Goal: Obtain resource: Download file/media

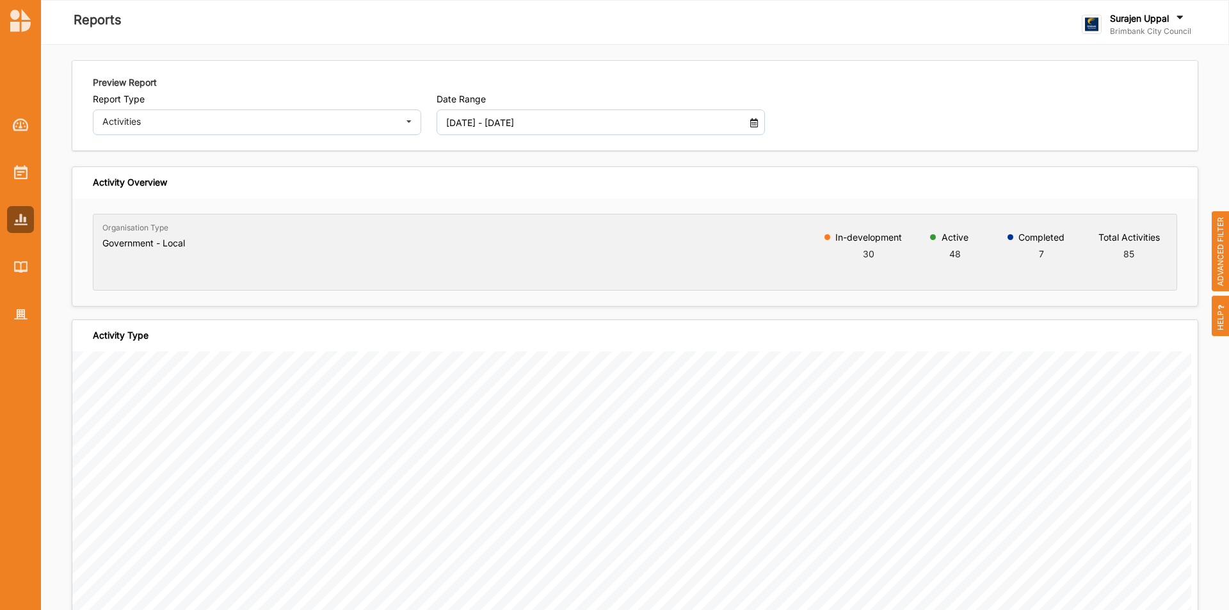
scroll to position [3629, 0]
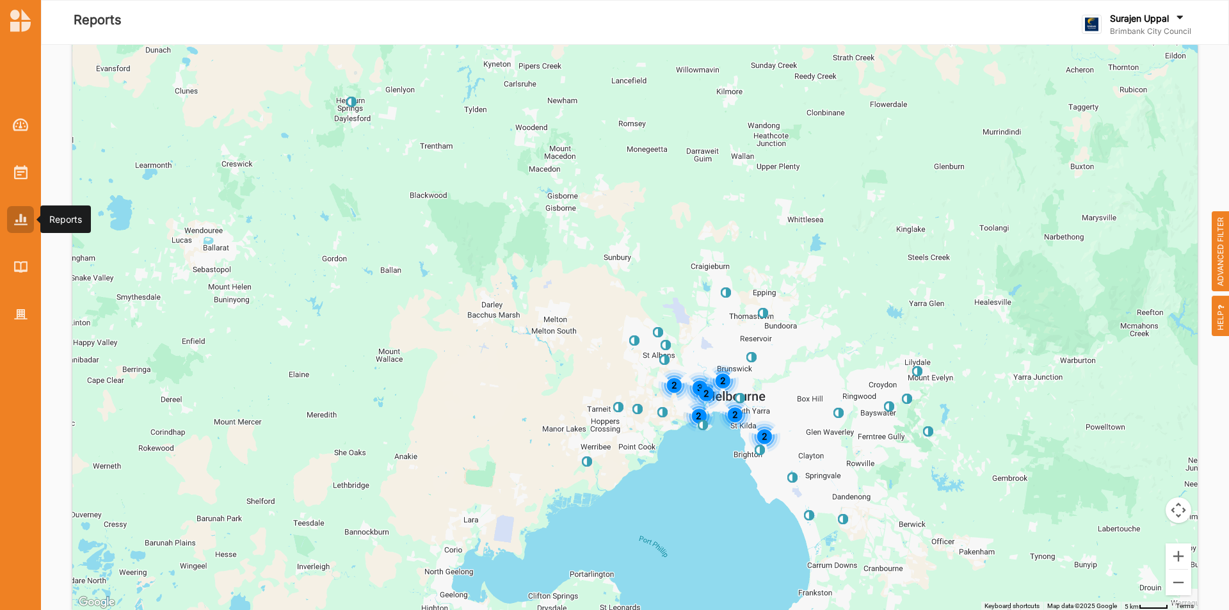
click at [14, 217] on img at bounding box center [20, 219] width 13 height 11
click at [28, 177] on div at bounding box center [20, 172] width 27 height 27
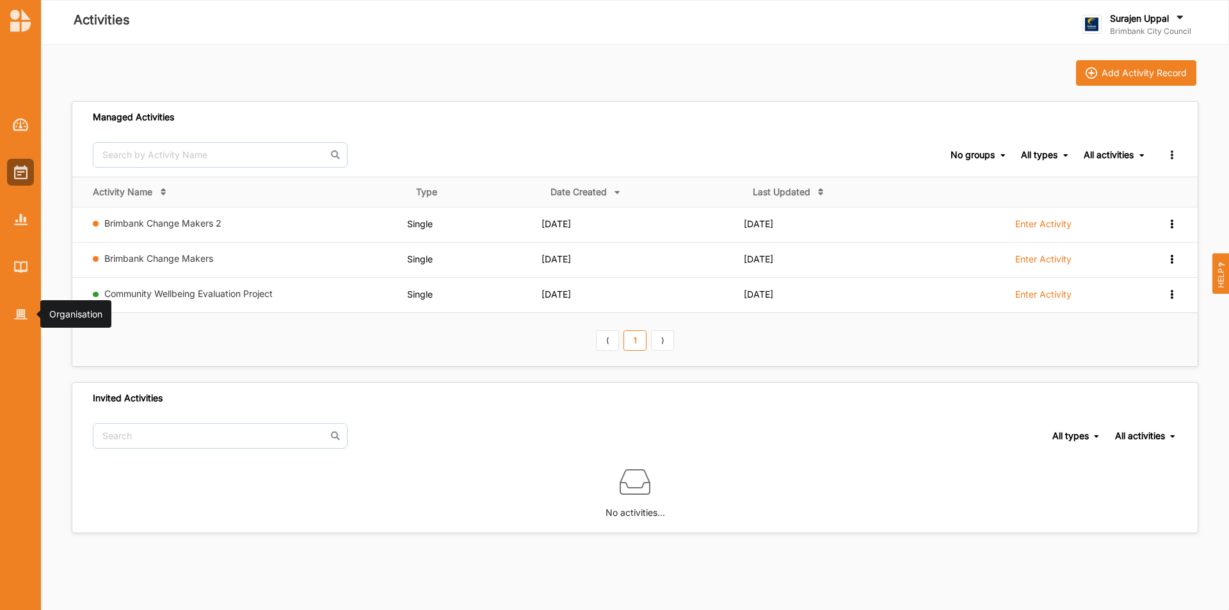
click at [19, 300] on div at bounding box center [20, 209] width 41 height 237
drag, startPoint x: 20, startPoint y: 245, endPoint x: 20, endPoint y: 255, distance: 9.6
click at [20, 247] on div at bounding box center [20, 209] width 41 height 237
click at [31, 267] on div at bounding box center [20, 267] width 27 height 27
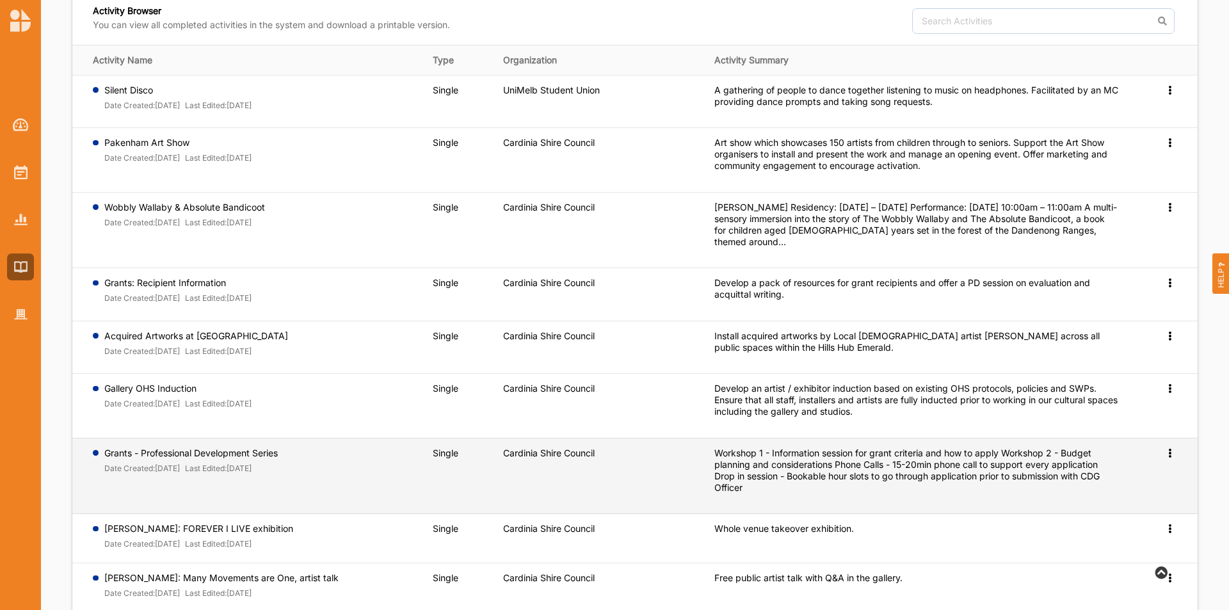
scroll to position [200, 0]
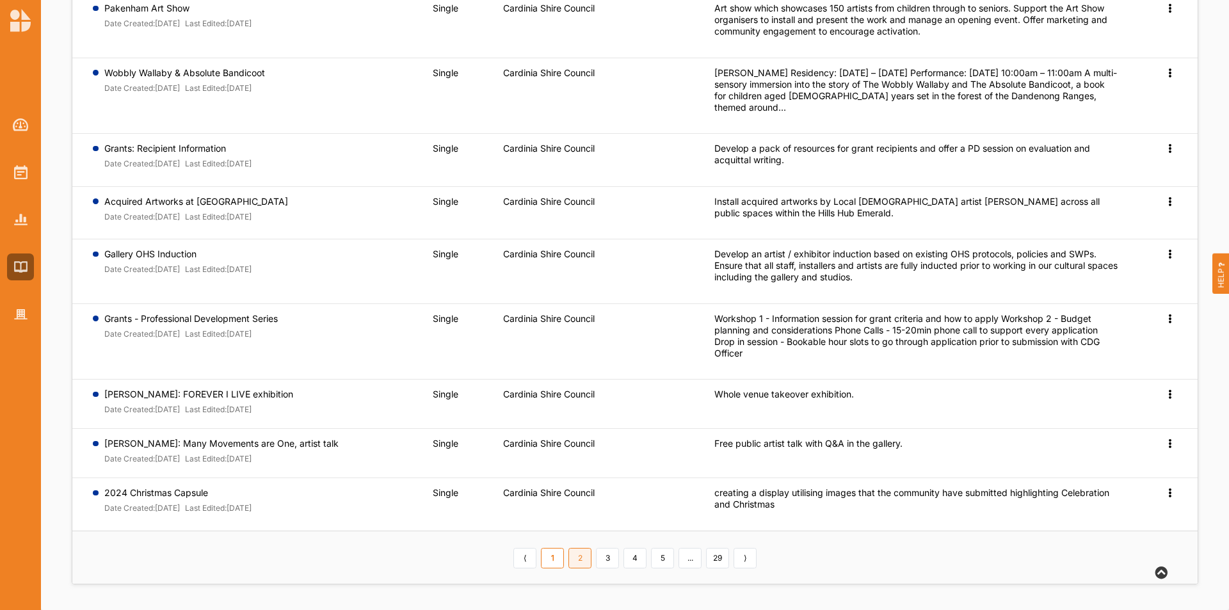
click at [587, 561] on link "2" at bounding box center [580, 558] width 23 height 20
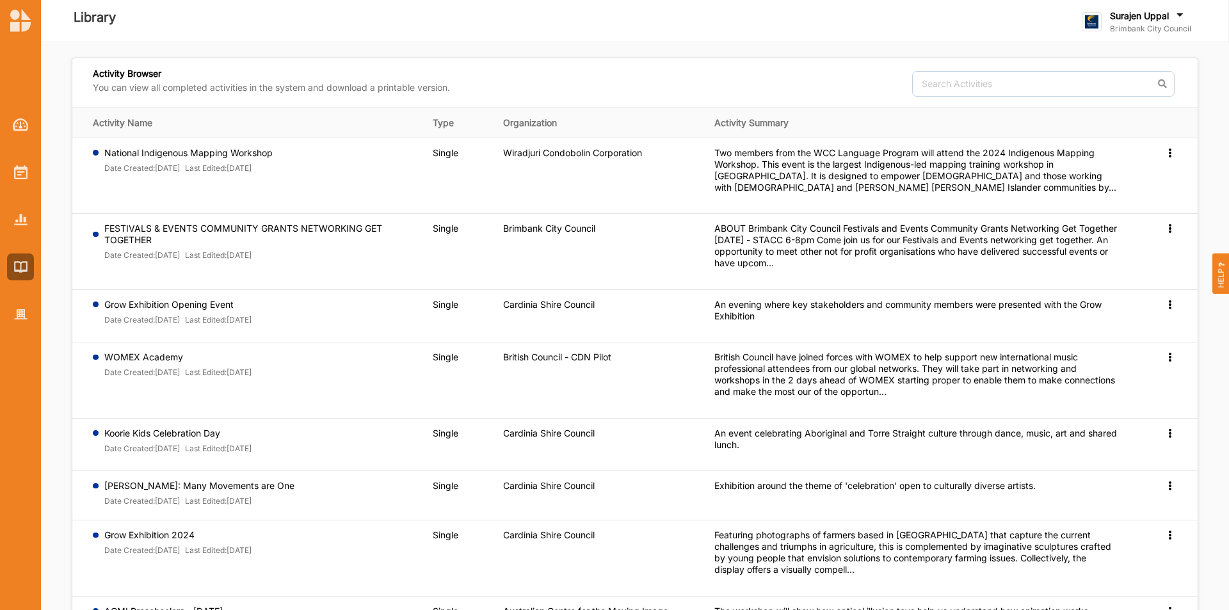
scroll to position [0, 0]
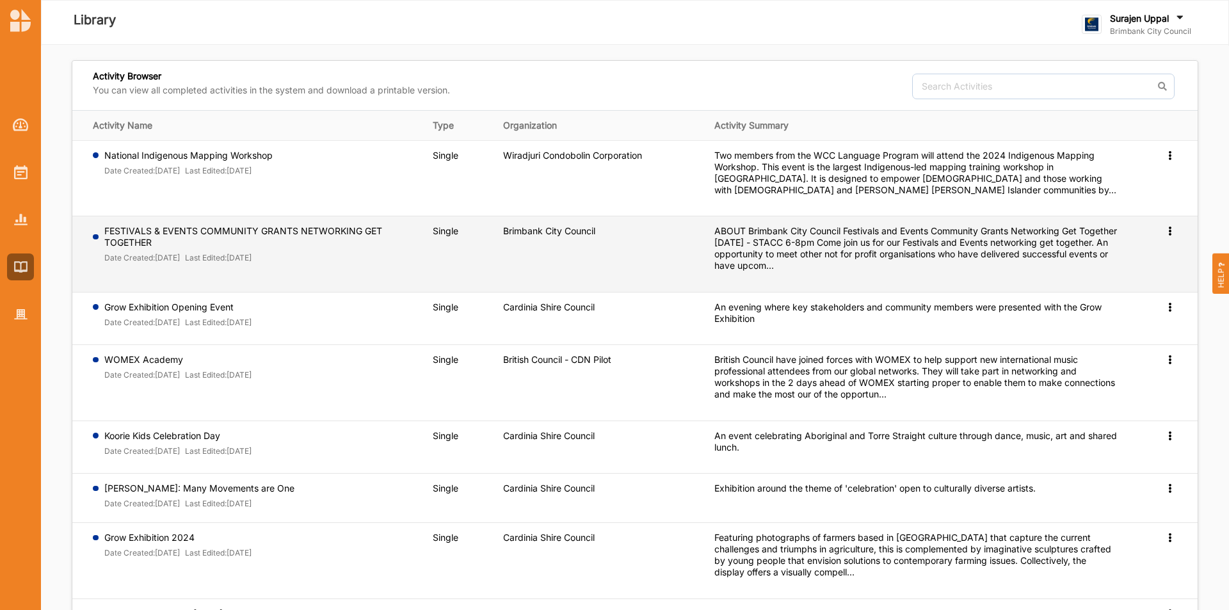
click at [1170, 228] on icon at bounding box center [1170, 229] width 11 height 9
click at [1147, 256] on span "Preview" at bounding box center [1149, 251] width 33 height 11
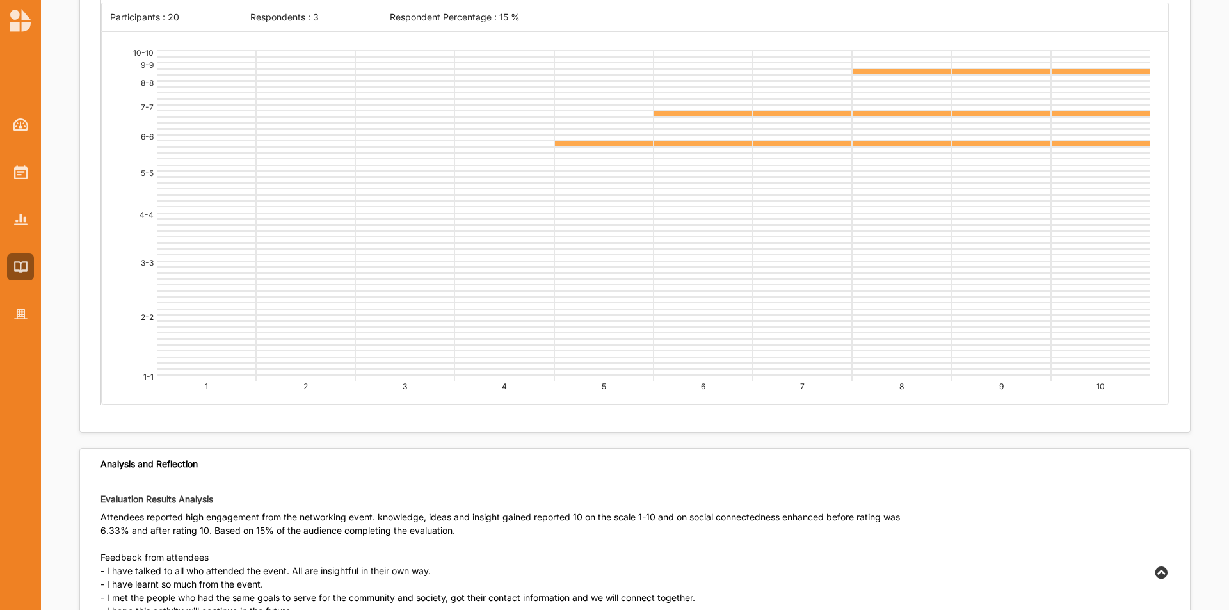
scroll to position [3441, 0]
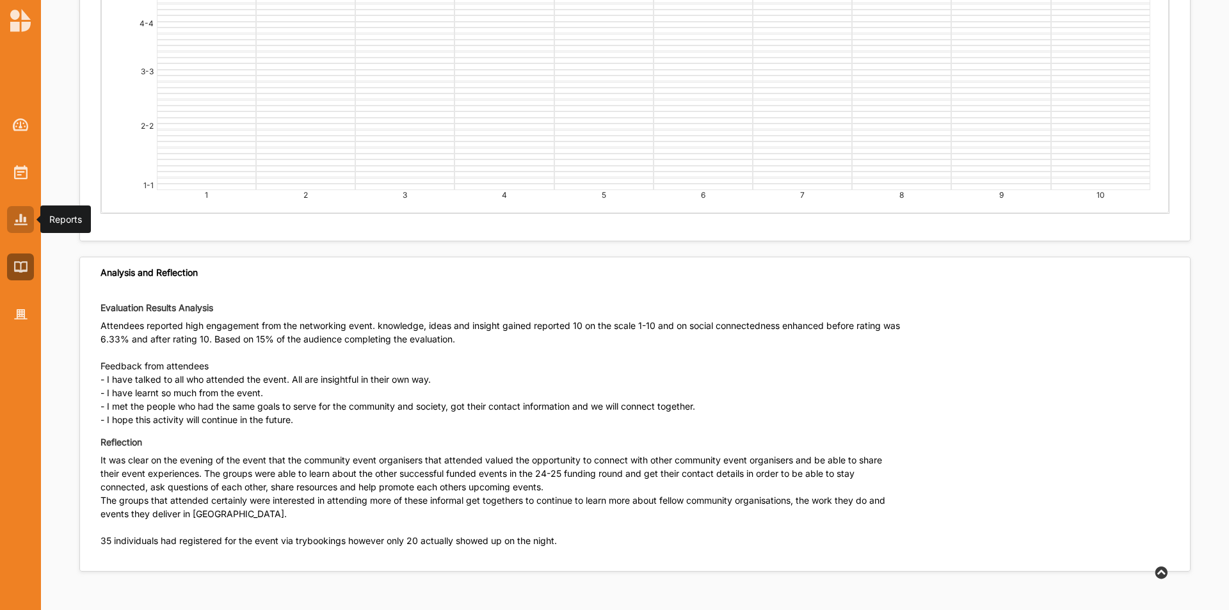
click at [28, 214] on div at bounding box center [20, 219] width 27 height 27
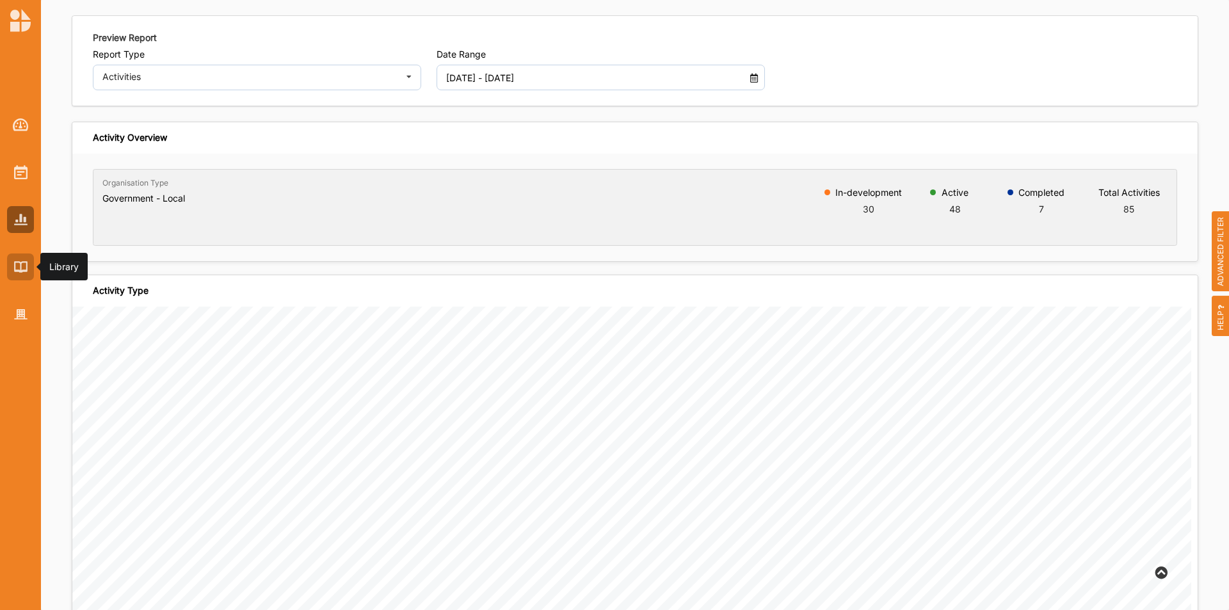
click at [20, 259] on div at bounding box center [20, 267] width 27 height 27
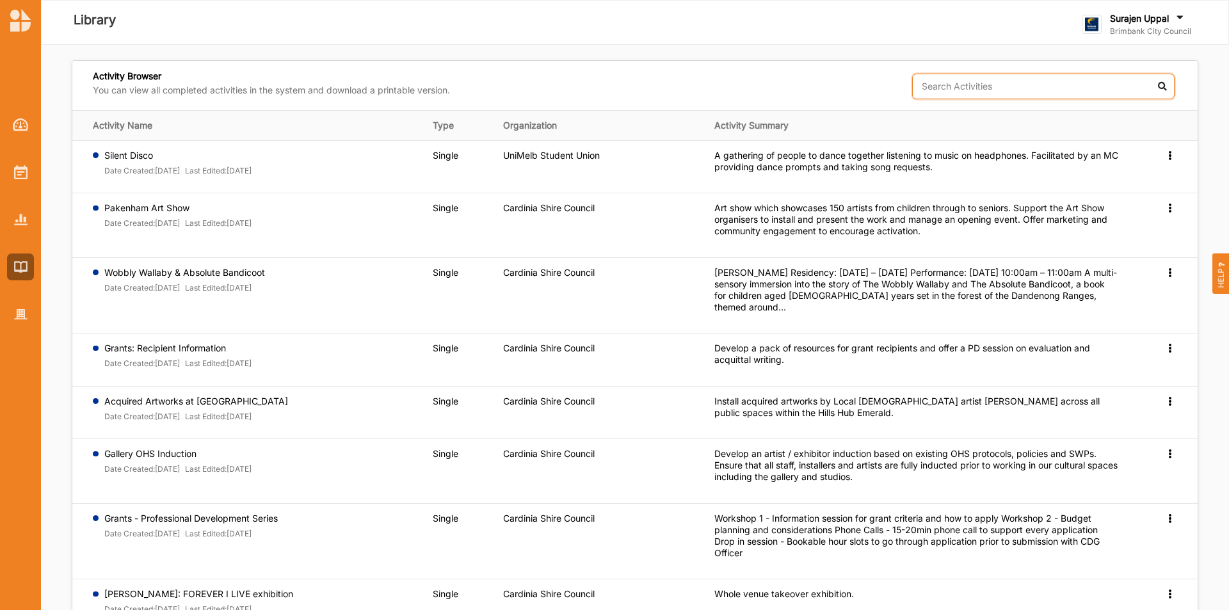
drag, startPoint x: 997, startPoint y: 85, endPoint x: 989, endPoint y: 85, distance: 8.3
click at [993, 86] on input "text" at bounding box center [1043, 87] width 263 height 26
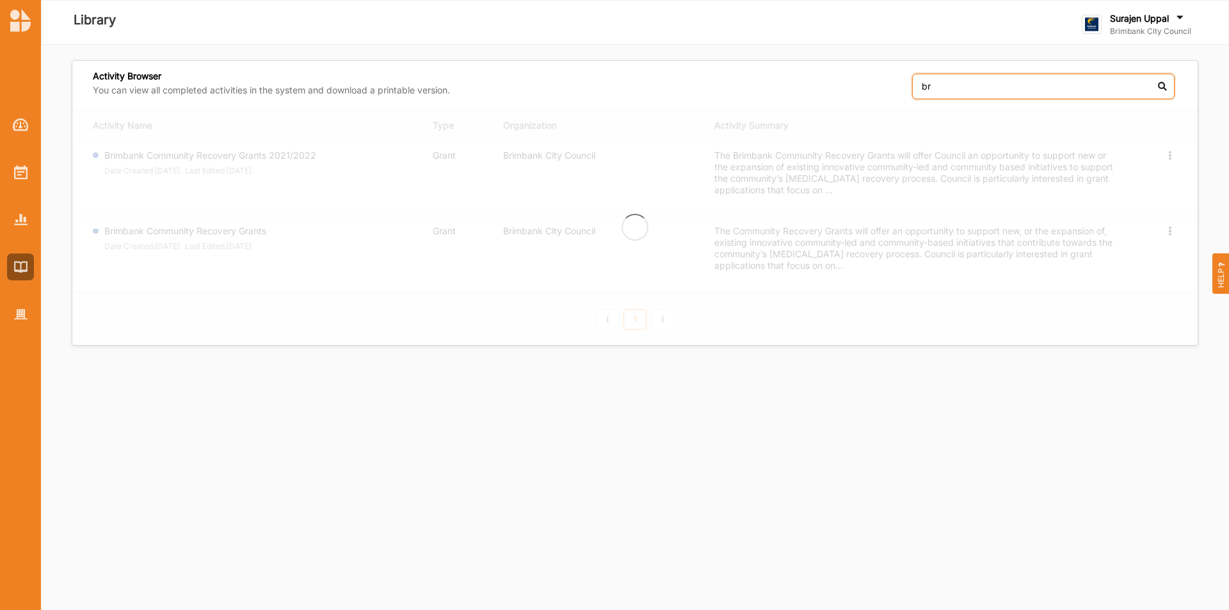
type input "b"
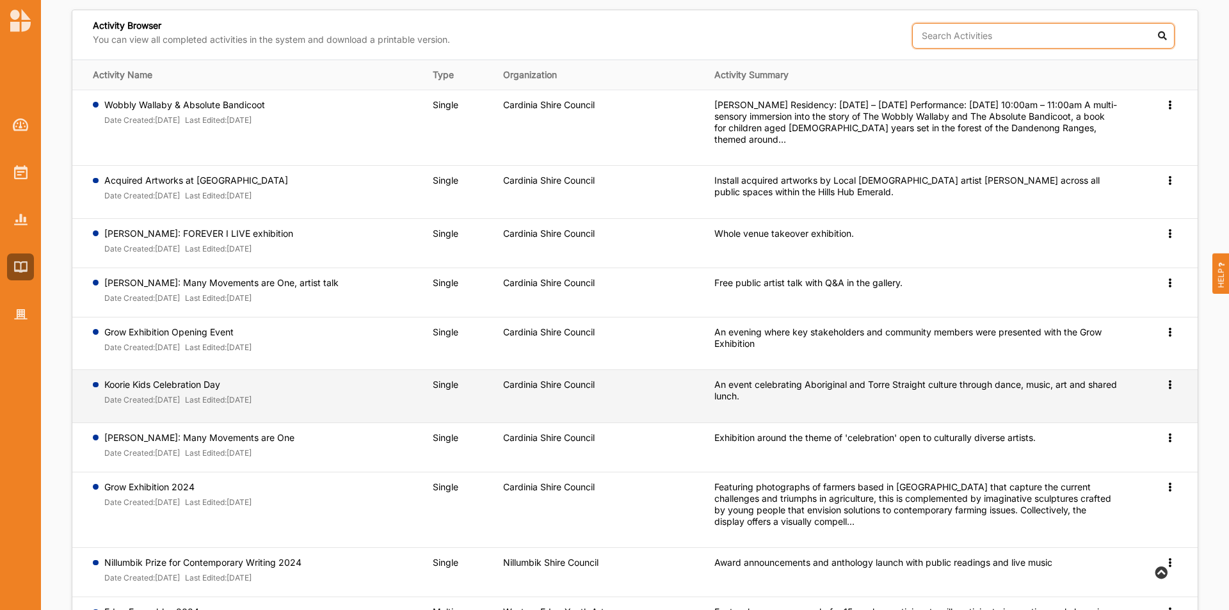
scroll to position [193, 0]
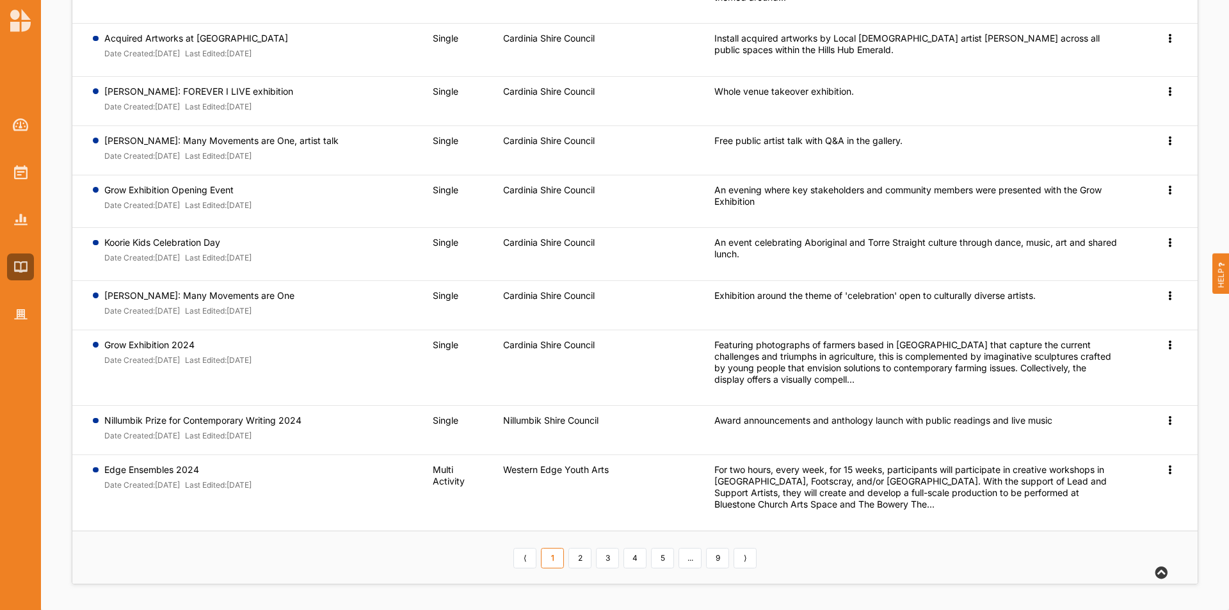
drag, startPoint x: 590, startPoint y: 561, endPoint x: 597, endPoint y: 559, distance: 6.7
click at [591, 560] on link "2" at bounding box center [580, 558] width 23 height 20
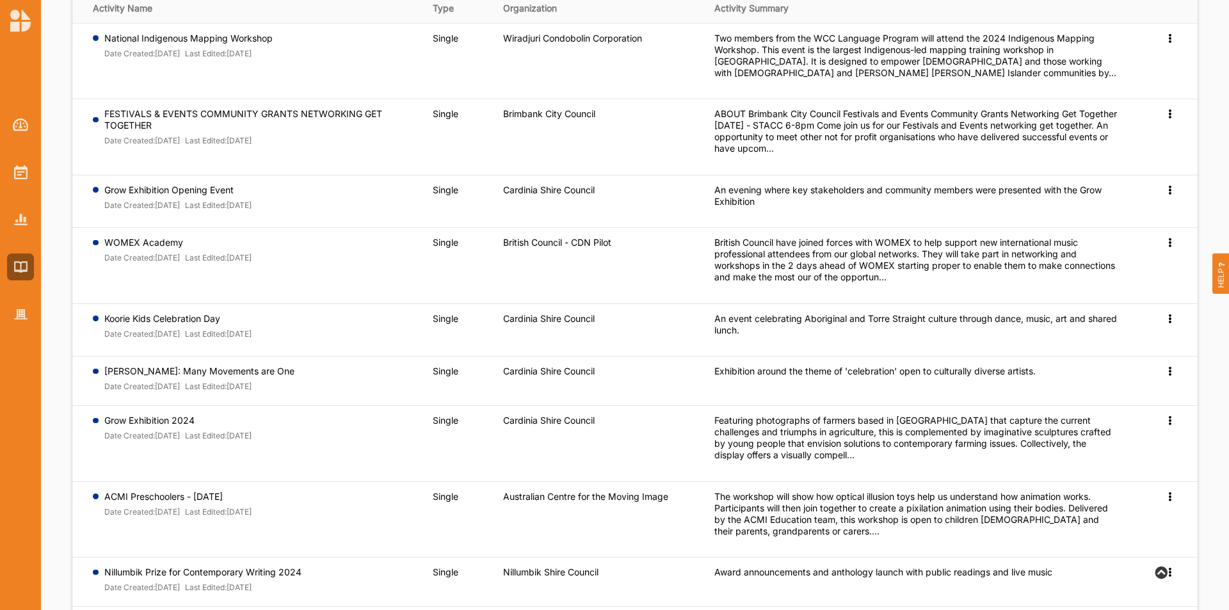
scroll to position [269, 0]
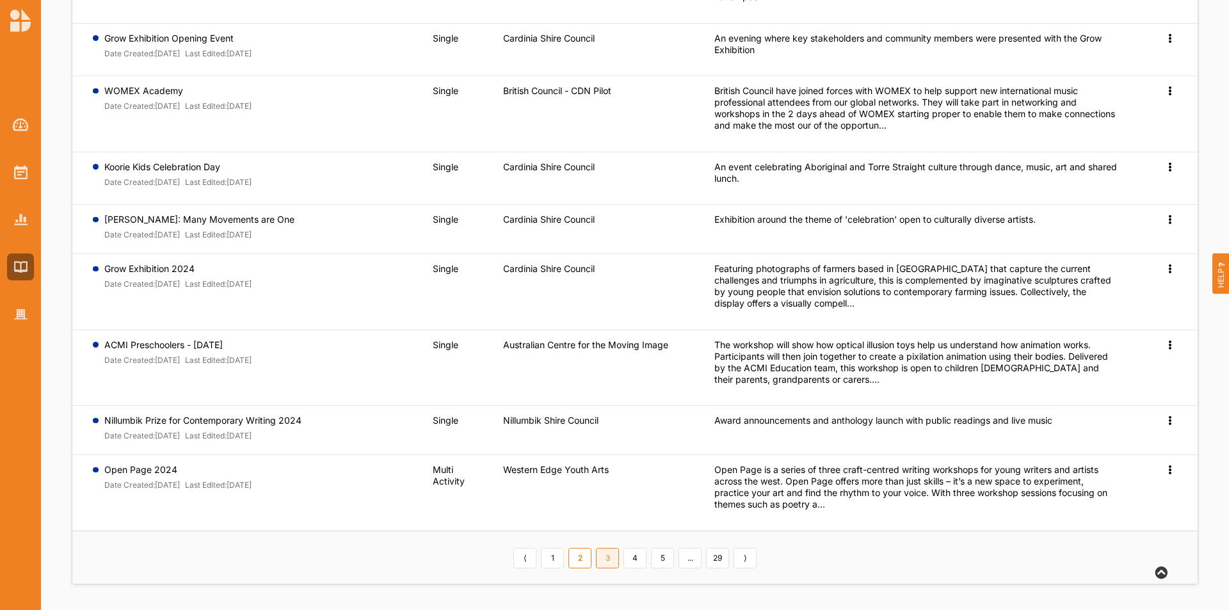
click at [617, 558] on link "3" at bounding box center [607, 558] width 23 height 20
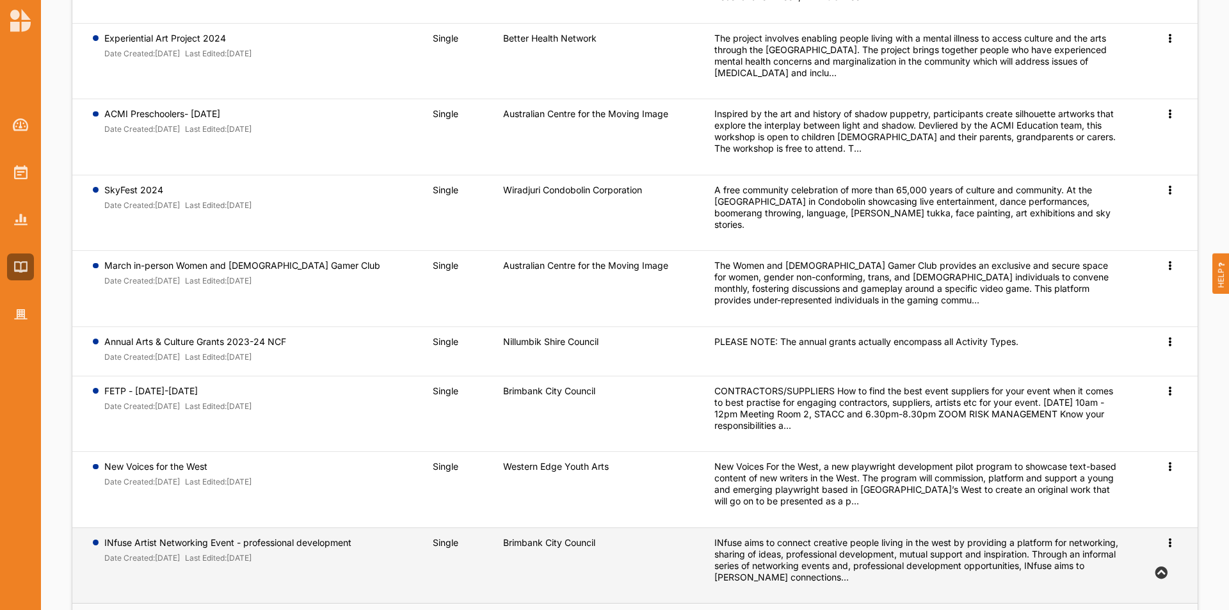
click at [1169, 537] on icon at bounding box center [1170, 541] width 11 height 9
click at [1164, 558] on span "Preview" at bounding box center [1149, 563] width 33 height 11
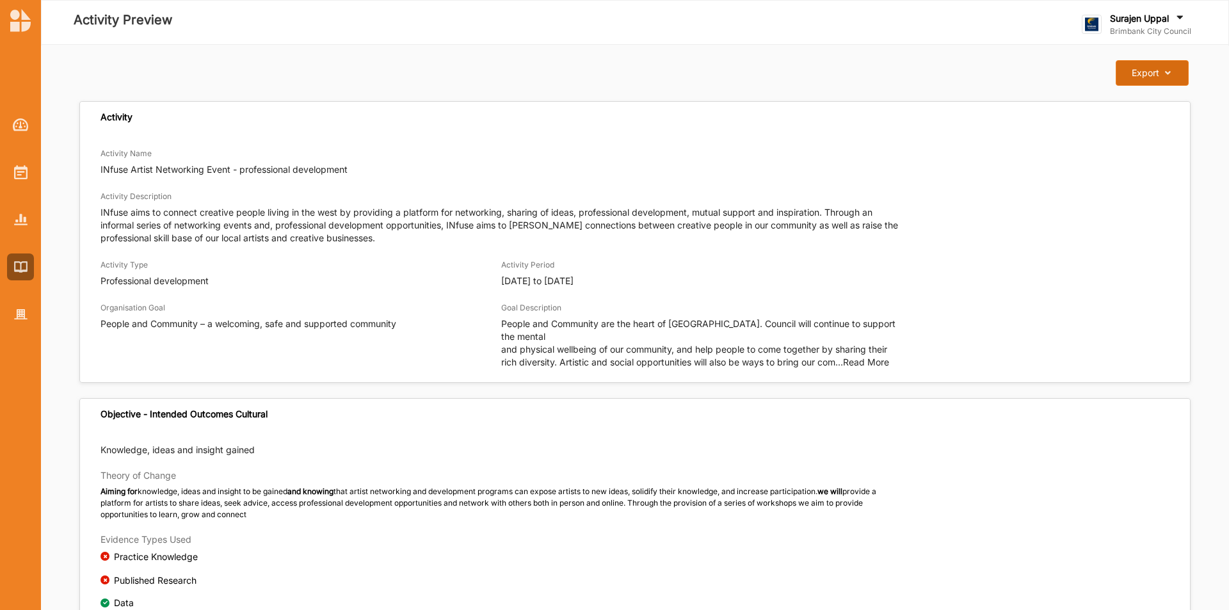
click at [1138, 72] on div "Export" at bounding box center [1146, 73] width 28 height 12
click at [1141, 106] on div "Download Report" at bounding box center [1142, 102] width 93 height 28
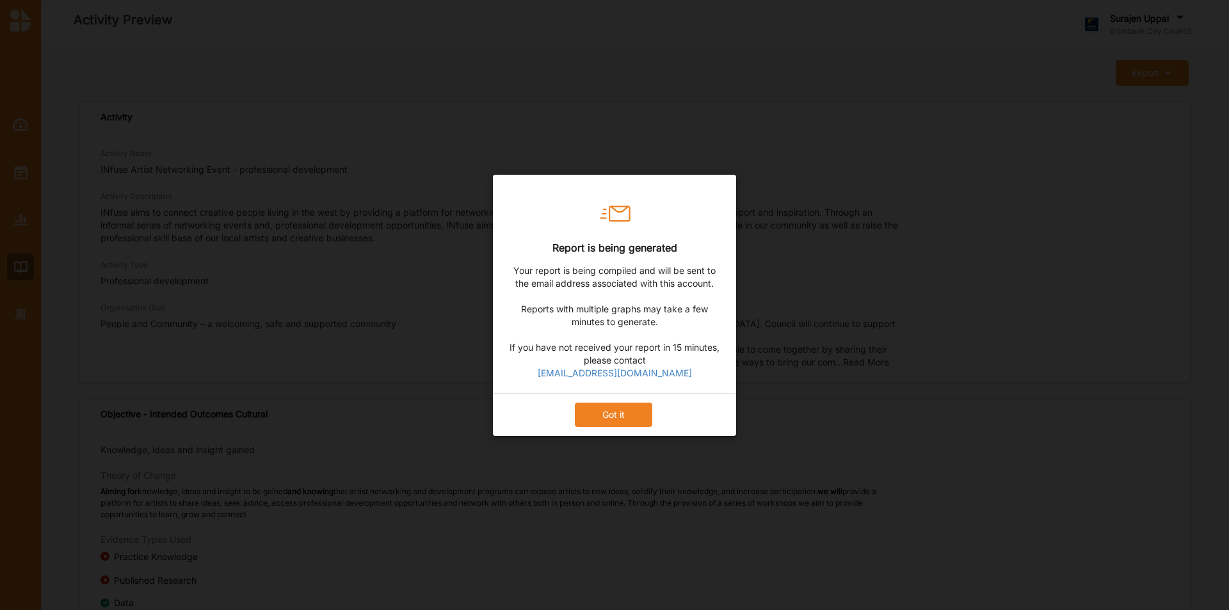
click at [604, 409] on button "Got it" at bounding box center [613, 414] width 77 height 24
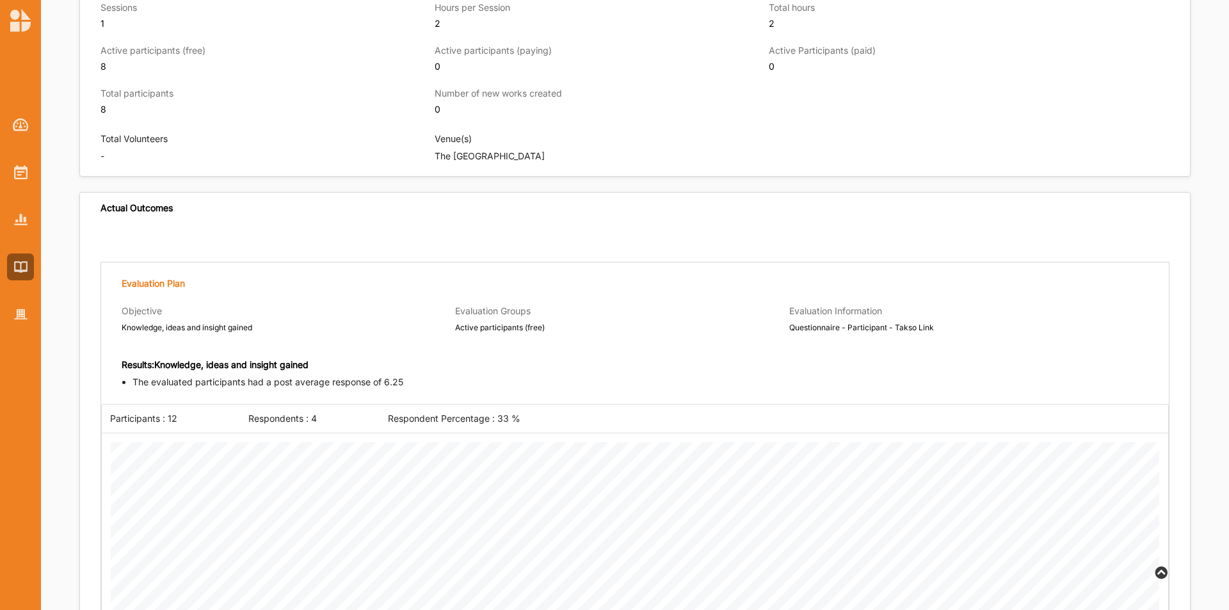
scroll to position [617, 0]
